Goal: Task Accomplishment & Management: Manage account settings

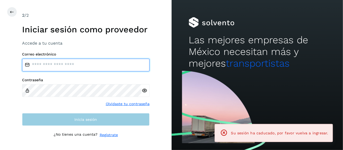
type input "**********"
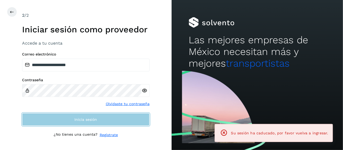
click at [94, 121] on span "Inicia sesión" at bounding box center [85, 120] width 23 height 4
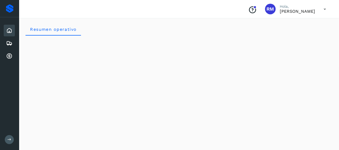
click at [11, 138] on icon at bounding box center [9, 140] width 4 height 4
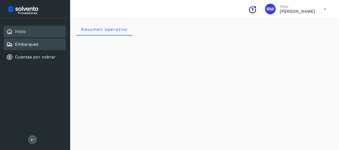
click at [37, 48] on div "Embarques" at bounding box center [35, 45] width 62 height 12
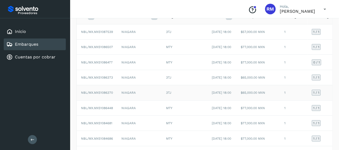
scroll to position [53, 0]
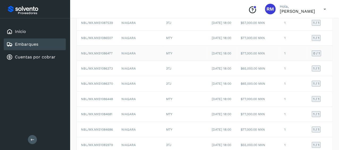
click at [92, 55] on span "NBL/MX.MX51086477" at bounding box center [97, 54] width 32 height 4
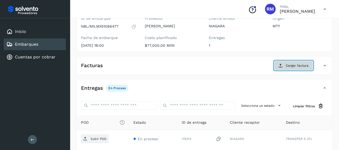
click at [292, 64] on span "Cargar factura" at bounding box center [297, 65] width 23 height 5
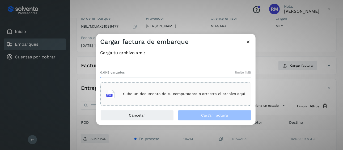
click at [143, 94] on p "Sube un documento de tu computadora o arrastra el archivo aquí" at bounding box center [184, 94] width 122 height 5
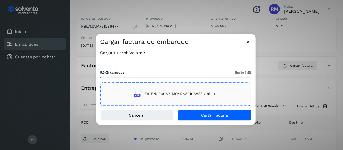
click at [197, 110] on div "Carga tu archivo xml: 5.5KB cargados límite 1MB FA-FN000063-MOSR660108V33.xml" at bounding box center [176, 78] width 160 height 64
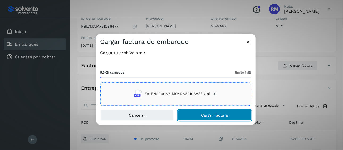
click at [200, 115] on button "Cargar factura" at bounding box center [214, 115] width 73 height 11
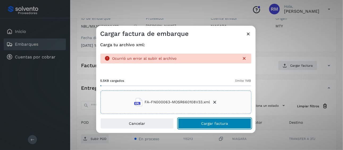
click at [202, 122] on span "Cargar factura" at bounding box center [214, 124] width 27 height 4
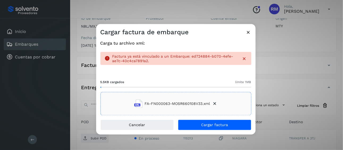
click at [251, 32] on icon at bounding box center [249, 32] width 6 height 6
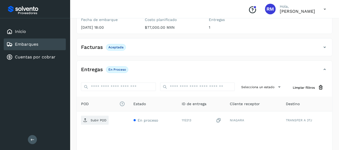
scroll to position [80, 0]
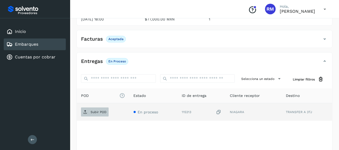
click at [92, 111] on p "Subir POD" at bounding box center [99, 112] width 16 height 4
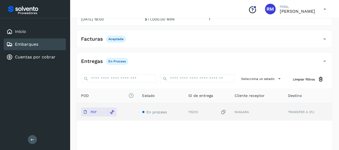
click at [95, 112] on p "PDF" at bounding box center [94, 112] width 6 height 4
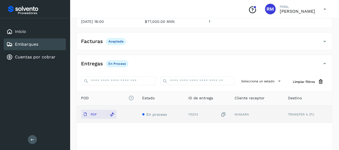
scroll to position [48, 0]
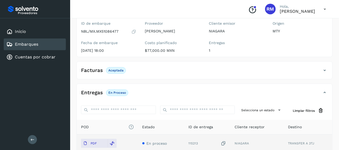
click at [54, 45] on div "Embarques" at bounding box center [35, 45] width 62 height 12
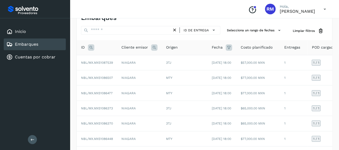
scroll to position [5, 0]
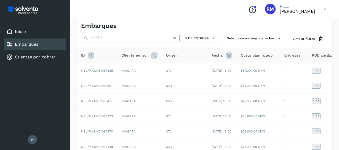
click at [28, 43] on link "Embarques" at bounding box center [26, 44] width 23 height 5
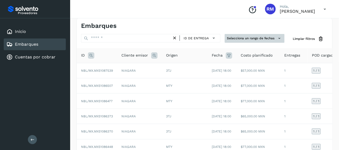
click at [240, 38] on button "Selecciona un rango de fechas" at bounding box center [255, 38] width 60 height 9
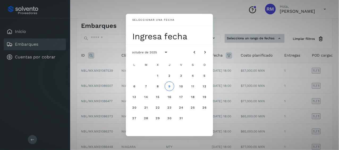
click at [240, 38] on div "Seleccionar una fecha Ingresa fecha octubre de 2025 L M X J V S D 1 2 3 4 5 6 7…" at bounding box center [169, 75] width 339 height 150
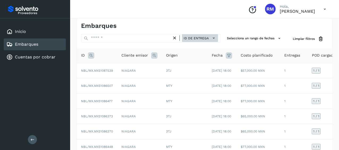
click at [209, 37] on span "ID de entrega" at bounding box center [196, 38] width 25 height 5
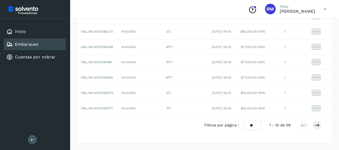
scroll to position [133, 0]
click at [303, 119] on div at bounding box center [169, 75] width 339 height 150
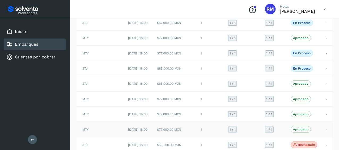
scroll to position [27, 0]
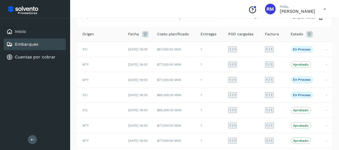
click at [70, 10] on div "Conoce nuestros beneficios [PERSON_NAME], [PERSON_NAME]" at bounding box center [204, 9] width 269 height 18
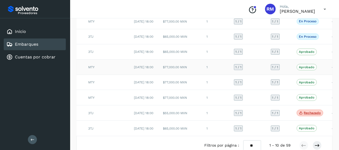
scroll to position [112, 0]
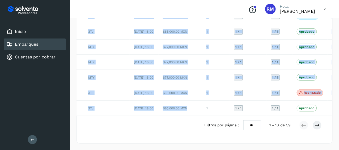
drag, startPoint x: 206, startPoint y: 138, endPoint x: 163, endPoint y: 139, distance: 43.1
click at [163, 116] on div "ID Cliente emisor Origen Fecha Costo planificado Entregas POD cargadas Factura …" at bounding box center [205, 32] width 256 height 168
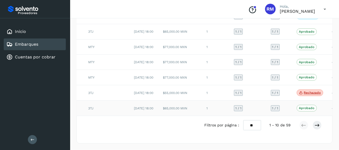
click at [211, 116] on td "1" at bounding box center [216, 108] width 28 height 15
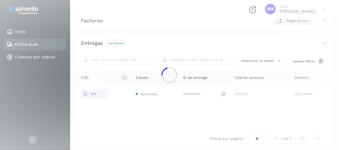
scroll to position [102, 0]
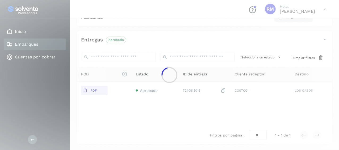
click at [36, 42] on div at bounding box center [169, 75] width 339 height 150
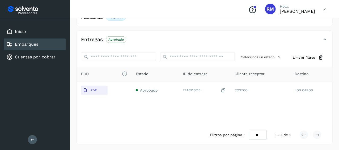
click at [37, 44] on link "Embarques" at bounding box center [26, 44] width 23 height 5
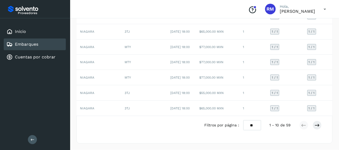
scroll to position [0, 74]
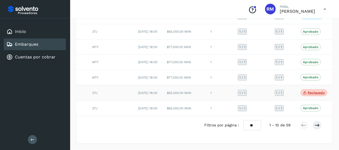
click at [310, 91] on p "Rechazado" at bounding box center [316, 93] width 17 height 4
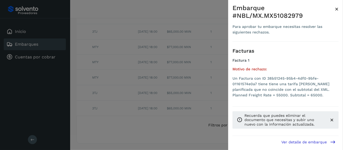
click at [174, 128] on div at bounding box center [171, 75] width 343 height 150
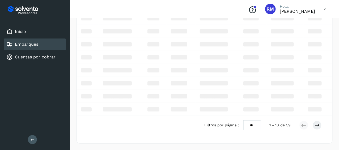
scroll to position [59, 0]
click at [47, 40] on div "Embarques" at bounding box center [35, 45] width 62 height 12
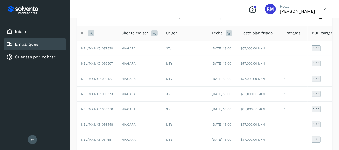
scroll to position [24, 0]
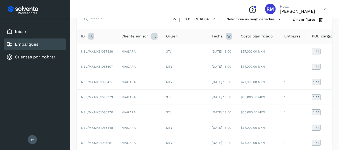
click at [29, 46] on link "Embarques" at bounding box center [26, 44] width 23 height 5
click at [32, 137] on button at bounding box center [32, 139] width 9 height 9
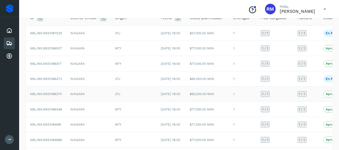
scroll to position [51, 0]
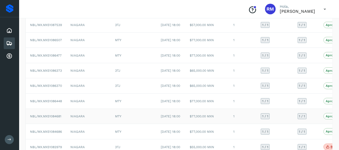
click at [263, 124] on td "1 / 1" at bounding box center [275, 116] width 37 height 15
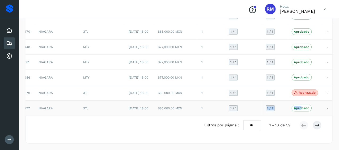
scroll to position [0, 33]
drag, startPoint x: 262, startPoint y: 144, endPoint x: 303, endPoint y: 143, distance: 40.4
click at [303, 116] on table "ID Cliente emisor Origen Fecha Costo planificado Entregas POD cargadas Factura …" at bounding box center [163, 32] width 341 height 168
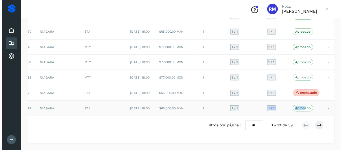
scroll to position [133, 0]
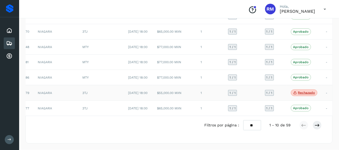
click at [296, 90] on icon at bounding box center [296, 92] width 4 height 5
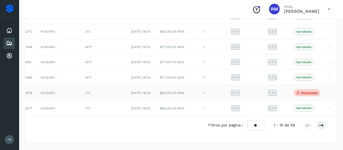
scroll to position [0, 29]
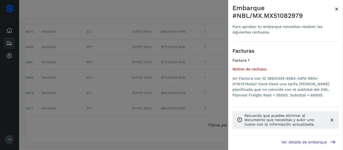
click at [316, 142] on span "Ver detalle de embarque" at bounding box center [304, 142] width 45 height 4
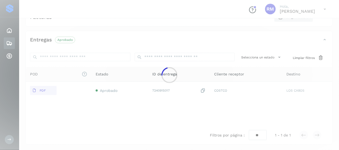
scroll to position [101, 0]
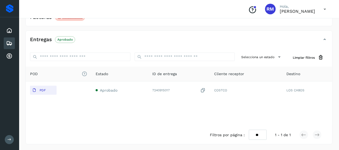
click at [11, 143] on button at bounding box center [9, 139] width 9 height 9
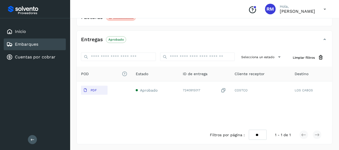
click at [32, 46] on link "Embarques" at bounding box center [26, 44] width 23 height 5
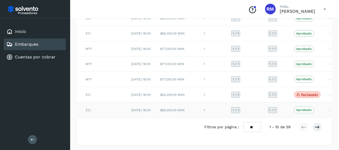
scroll to position [112, 0]
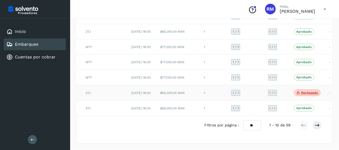
click at [318, 97] on span "Rechazado" at bounding box center [307, 93] width 27 height 7
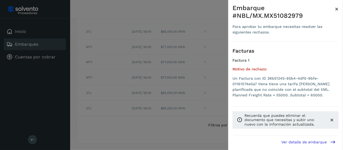
click at [335, 10] on span "×" at bounding box center [337, 8] width 4 height 7
